Goal: Navigation & Orientation: Find specific page/section

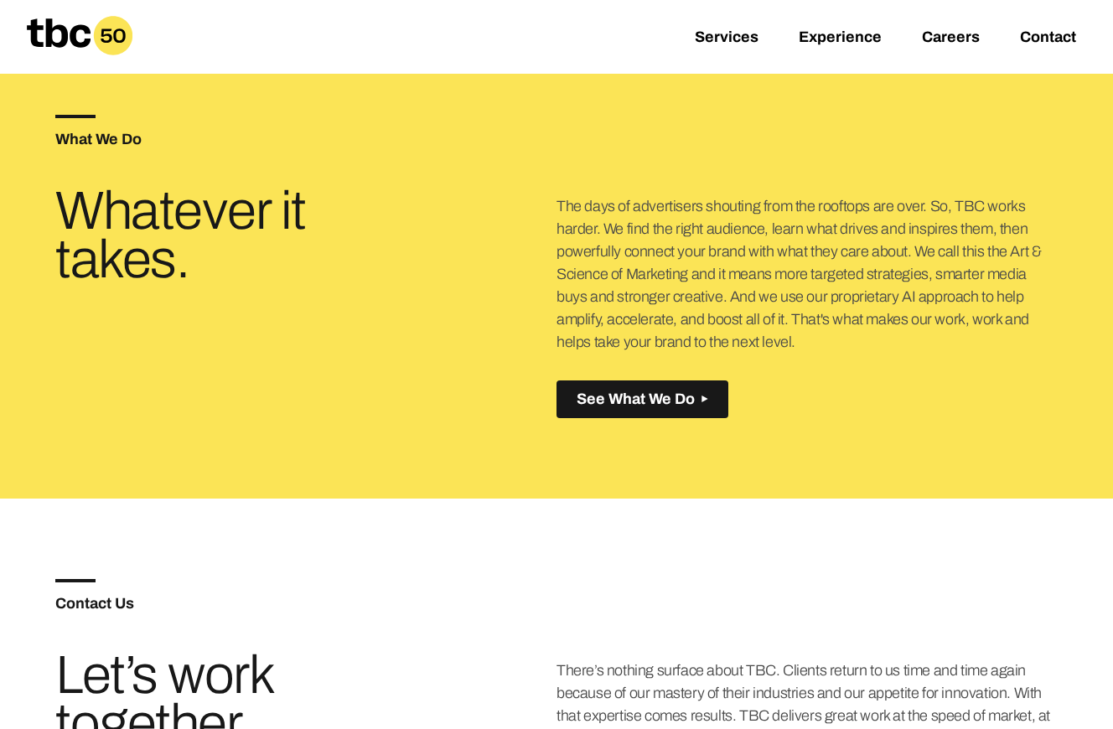
scroll to position [614, 0]
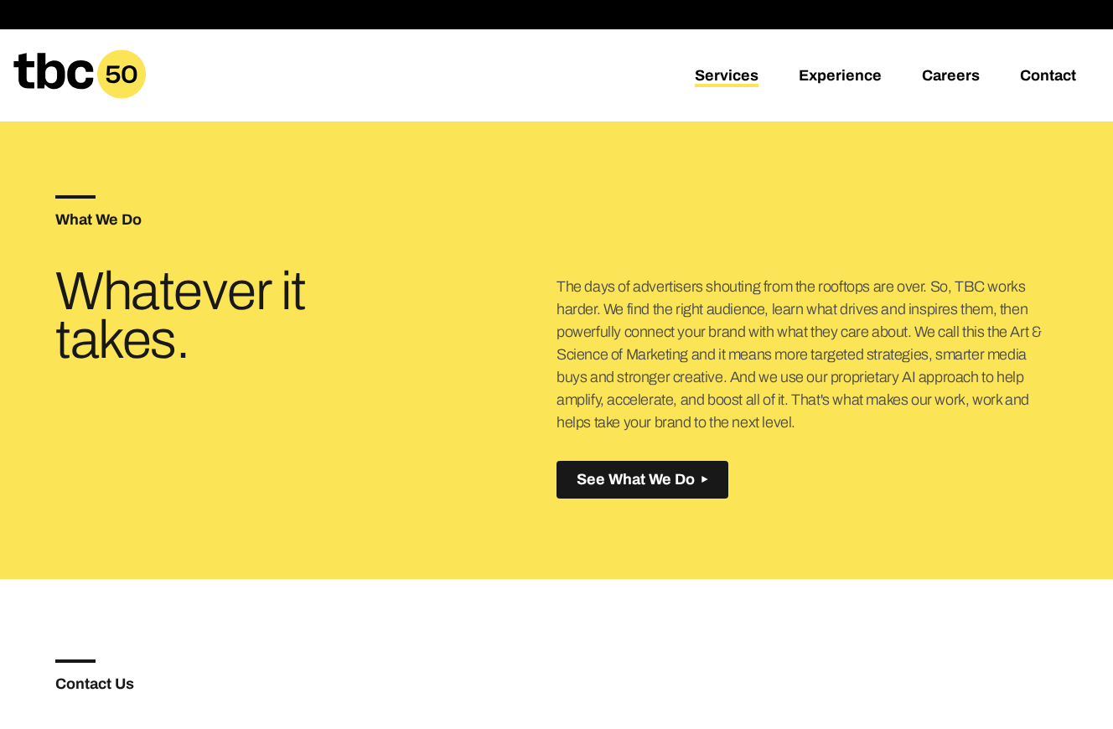
click at [743, 80] on link "Services" at bounding box center [727, 77] width 64 height 20
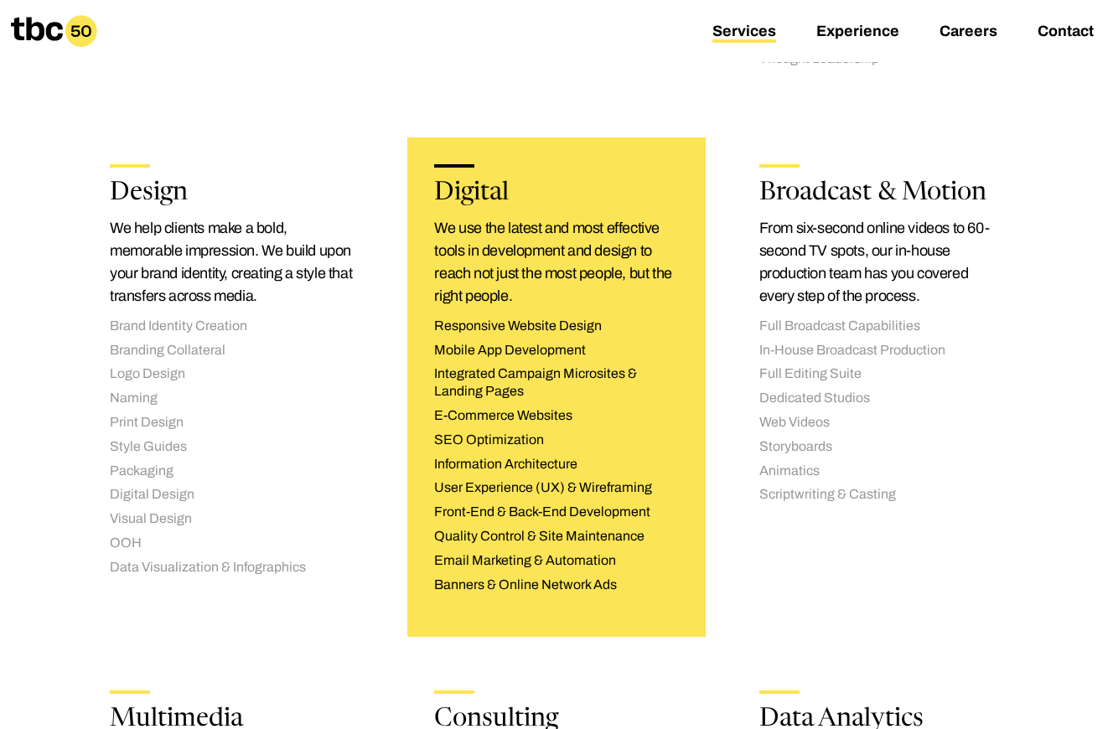
scroll to position [1611, 0]
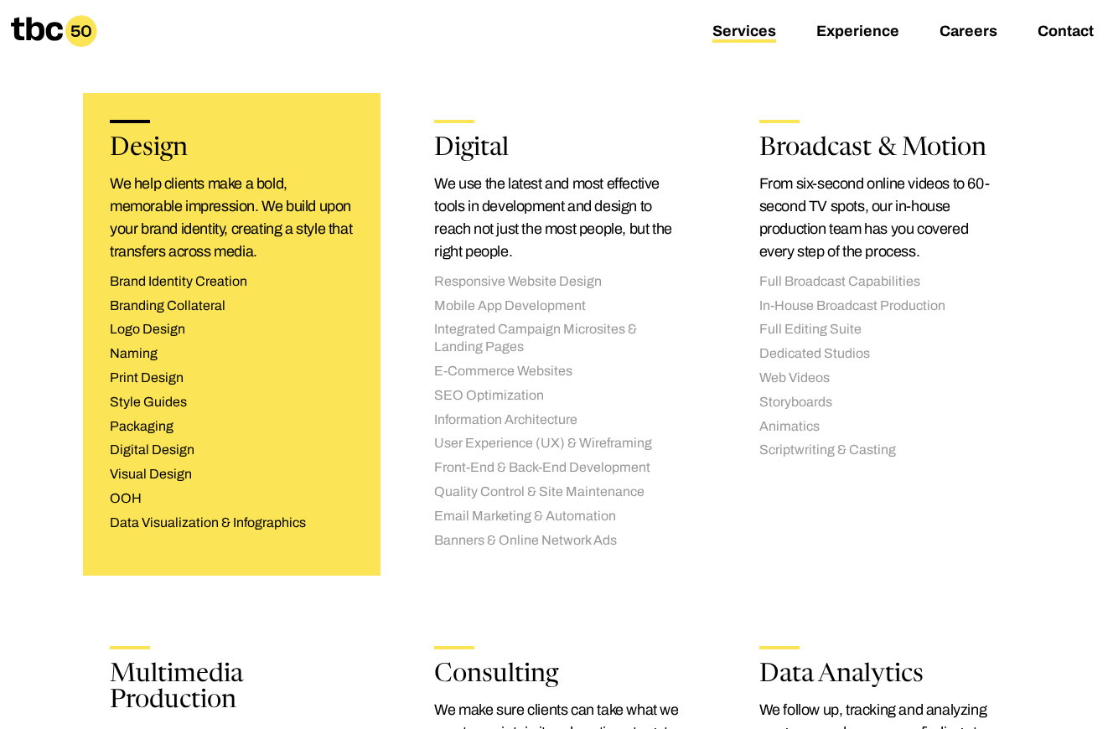
click at [153, 160] on h2 "Design" at bounding box center [232, 149] width 244 height 25
click at [232, 118] on div "Design We help clients make a bold, memorable impression. We build upon your br…" at bounding box center [232, 334] width 298 height 482
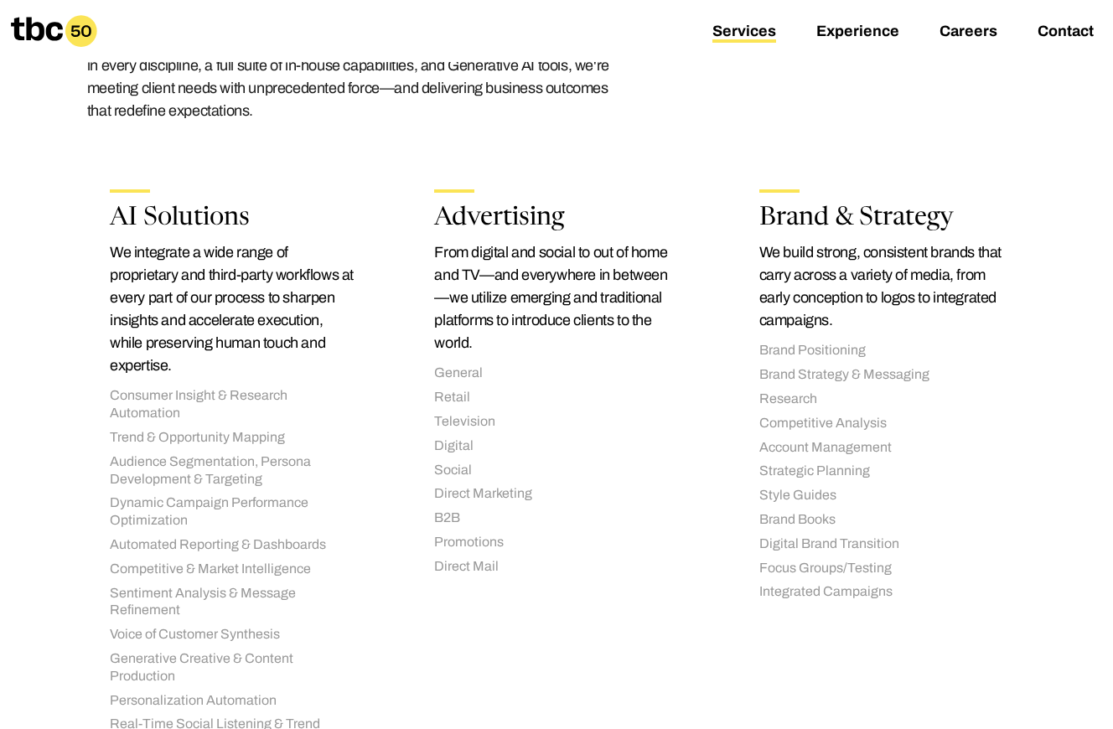
scroll to position [0, 0]
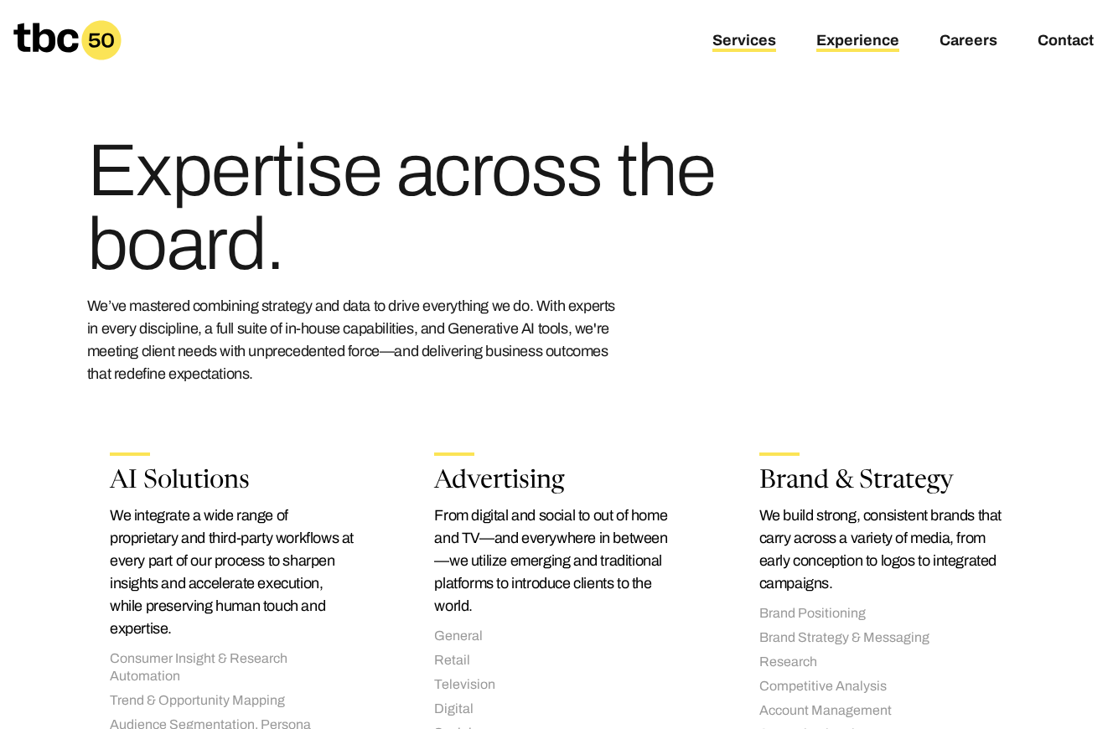
click at [852, 42] on link "Experience" at bounding box center [858, 42] width 83 height 20
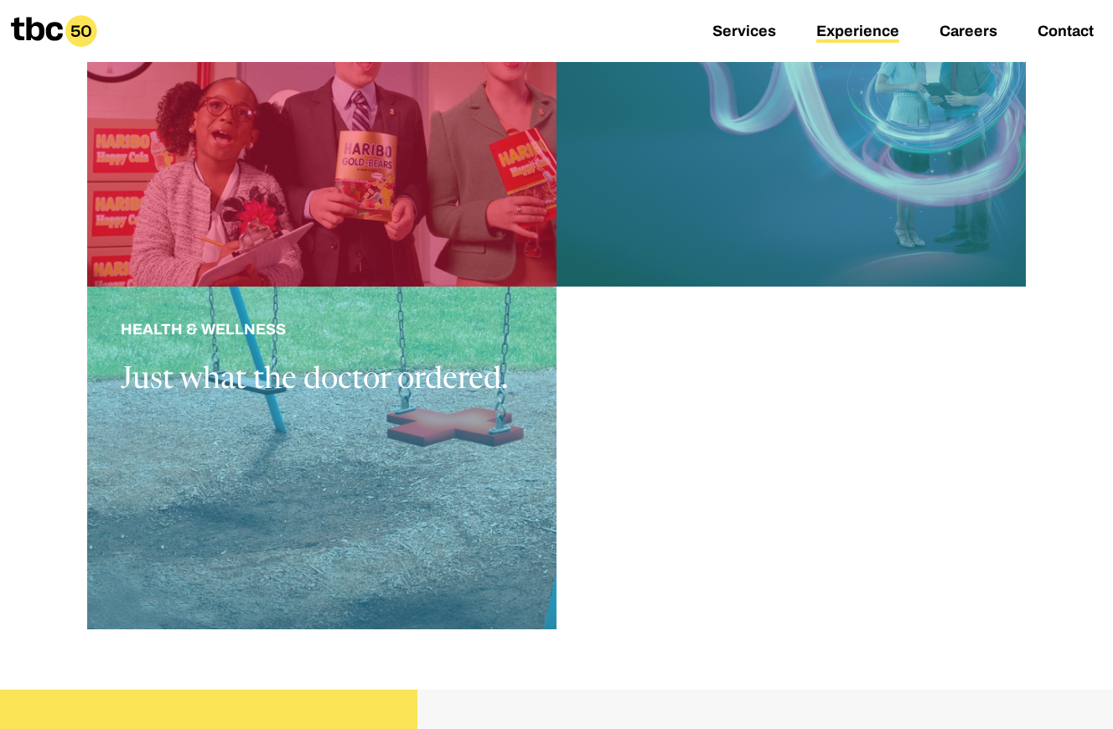
scroll to position [1661, 0]
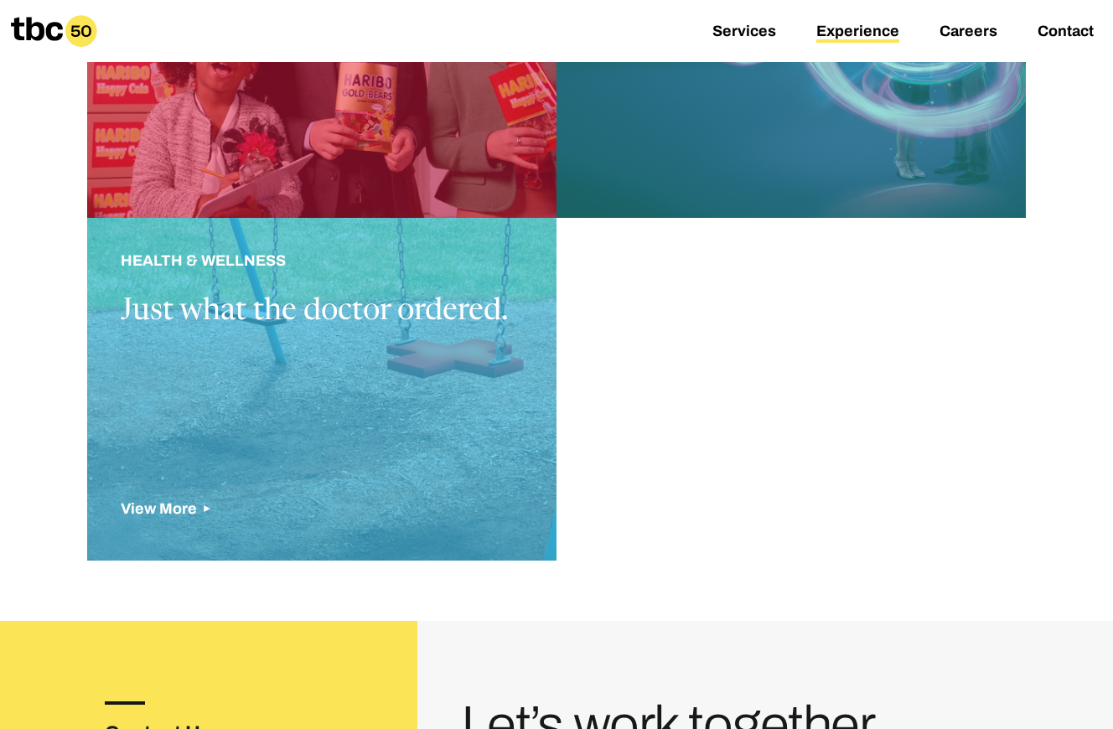
click at [463, 322] on div at bounding box center [321, 389] width 469 height 343
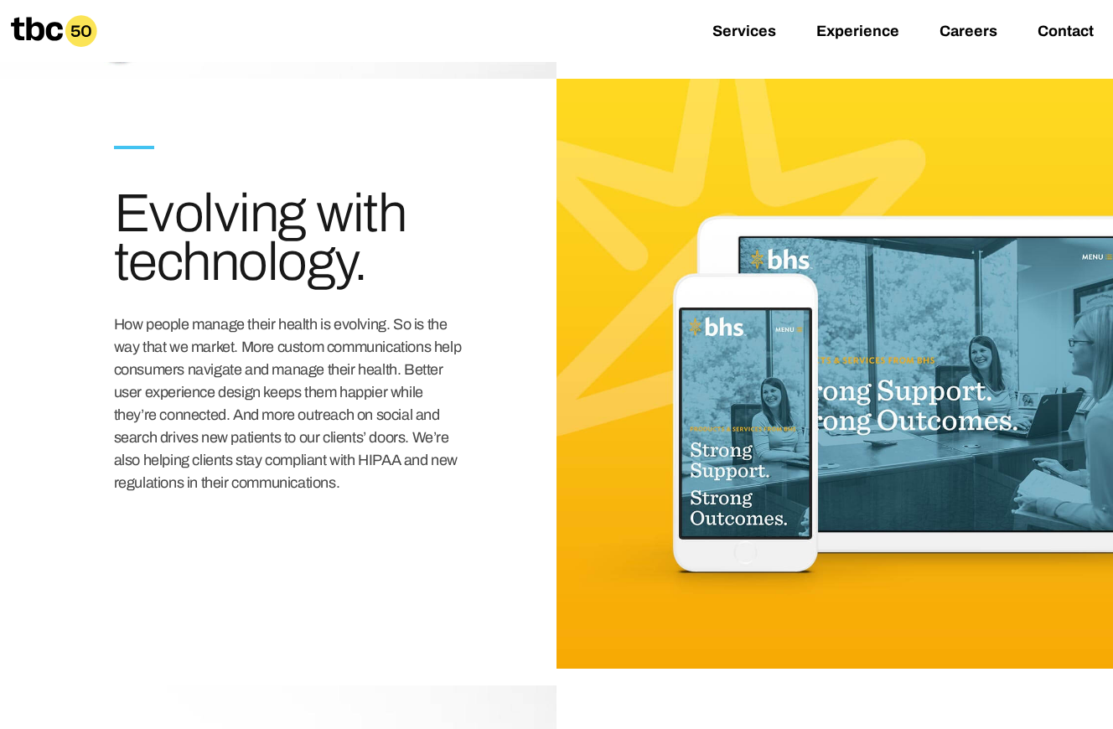
scroll to position [908, 0]
